Goal: Transaction & Acquisition: Purchase product/service

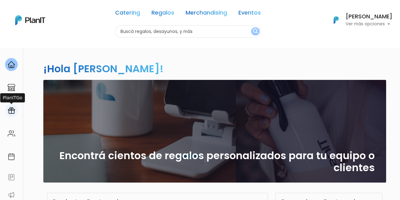
click at [12, 110] on img at bounding box center [12, 111] width 8 height 8
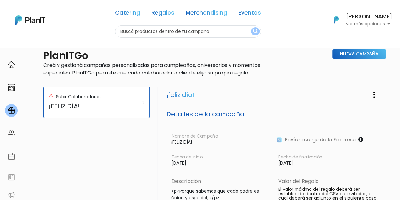
scroll to position [14, 0]
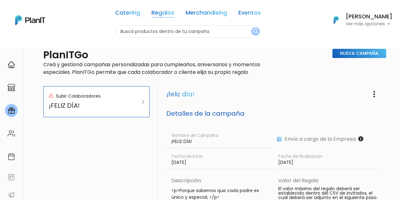
click at [164, 12] on link "Regalos" at bounding box center [163, 14] width 23 height 8
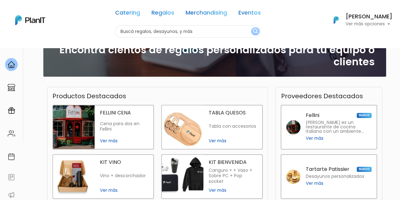
scroll to position [103, 0]
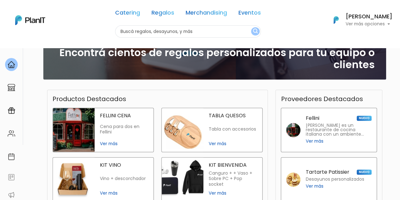
click at [108, 141] on span "Ver más" at bounding box center [124, 143] width 49 height 7
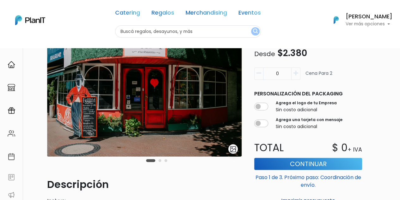
scroll to position [42, 0]
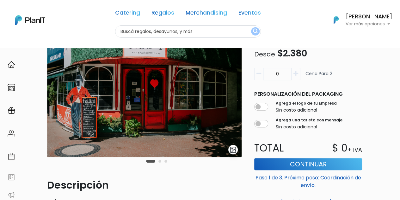
drag, startPoint x: 403, startPoint y: 62, endPoint x: 405, endPoint y: 83, distance: 21.3
click at [400, 83] on html "Catering Regalos Merchandising Eventos Catering Regalos Merchandising Eventos C…" at bounding box center [200, 58] width 400 height 200
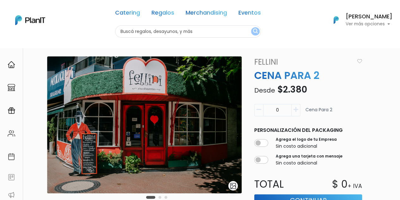
scroll to position [0, 0]
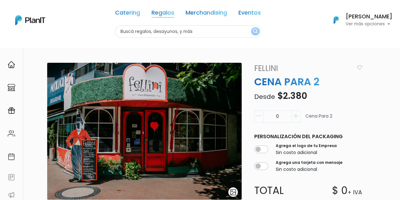
click at [167, 14] on link "Regalos" at bounding box center [163, 14] width 23 height 8
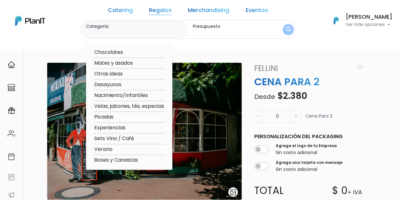
click at [142, 161] on option "Boxes y Canastas" at bounding box center [129, 160] width 71 height 8
type input "Boxes y Canastas"
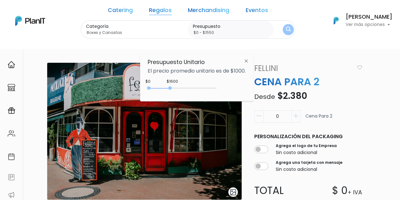
type input "$0 - $1500"
drag, startPoint x: 161, startPoint y: 88, endPoint x: 170, endPoint y: 88, distance: 9.2
click at [170, 88] on div "0 : 1500 0 1500" at bounding box center [183, 89] width 66 height 6
click at [286, 28] on img "submit" at bounding box center [288, 30] width 5 height 6
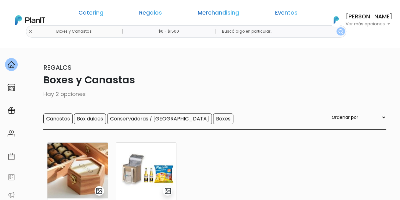
click at [339, 33] on img "submit" at bounding box center [341, 31] width 5 height 5
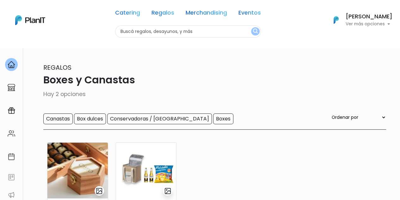
click at [81, 33] on div "Catering Regalos Merchandising Eventos Boxes y Canastas | $0 - $1500 | Catering…" at bounding box center [200, 20] width 400 height 35
click at [152, 31] on input "text" at bounding box center [188, 31] width 146 height 12
click at [166, 14] on link "Regalos" at bounding box center [163, 14] width 23 height 8
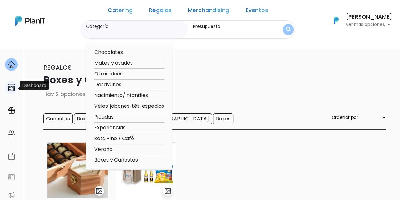
click at [12, 88] on img at bounding box center [12, 88] width 8 height 8
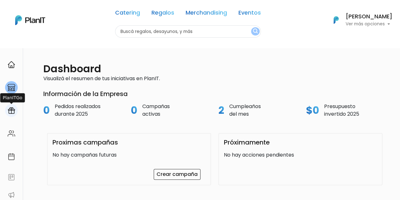
click at [8, 109] on img at bounding box center [12, 111] width 8 height 8
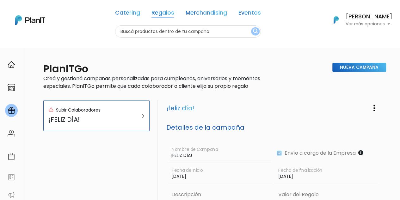
click at [162, 14] on link "Regalos" at bounding box center [163, 14] width 23 height 8
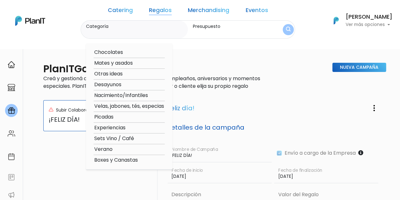
click at [308, 71] on div "Nueva Campaña" at bounding box center [329, 79] width 114 height 32
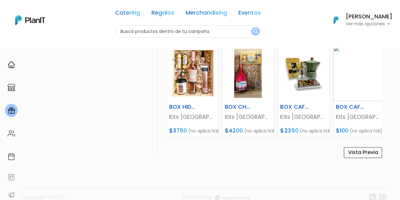
scroll to position [368, 0]
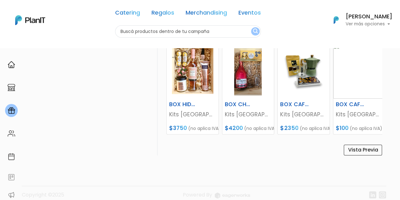
click at [171, 169] on footer "Copyright ©2025 Powered By" at bounding box center [200, 181] width 380 height 53
